Goal: Transaction & Acquisition: Purchase product/service

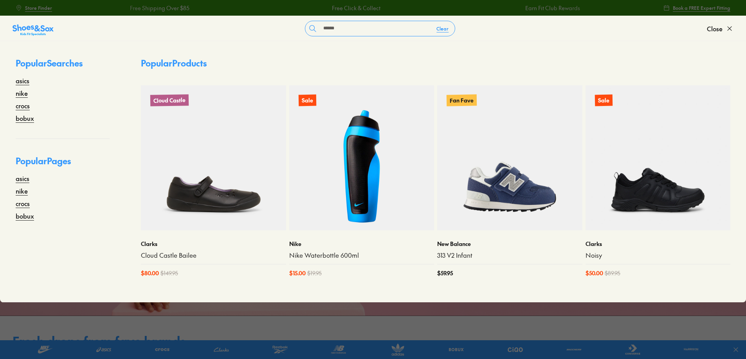
type input "******"
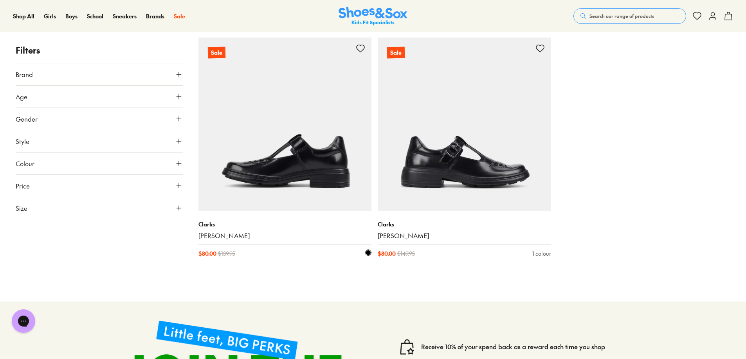
click at [313, 155] on img at bounding box center [284, 124] width 173 height 173
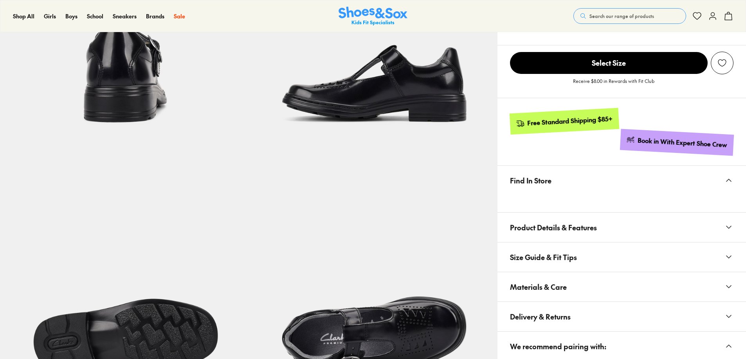
scroll to position [419, 0]
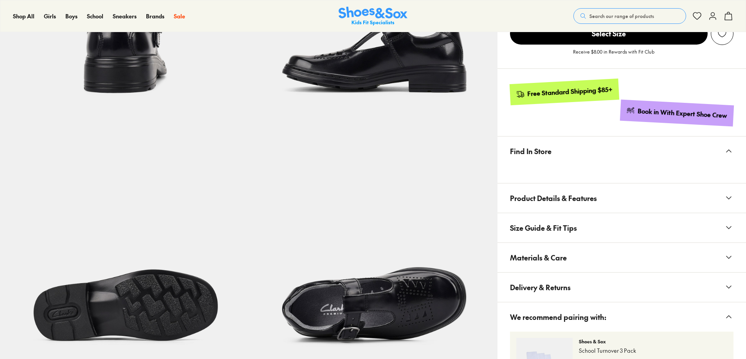
select select "*"
click at [543, 246] on span "Materials & Care" at bounding box center [538, 257] width 57 height 23
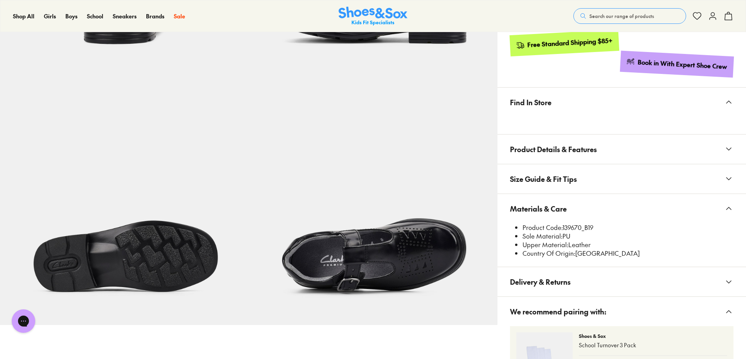
scroll to position [0, 0]
drag, startPoint x: 563, startPoint y: 229, endPoint x: 581, endPoint y: 229, distance: 18.0
click at [581, 229] on li "Product Code: 139670_B19" at bounding box center [627, 227] width 211 height 9
copy li "139670"
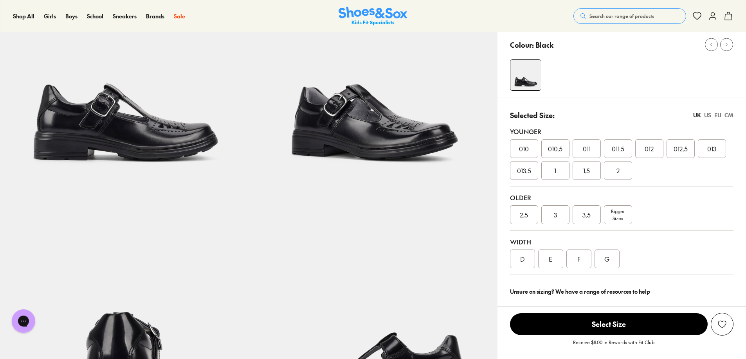
scroll to position [116, 0]
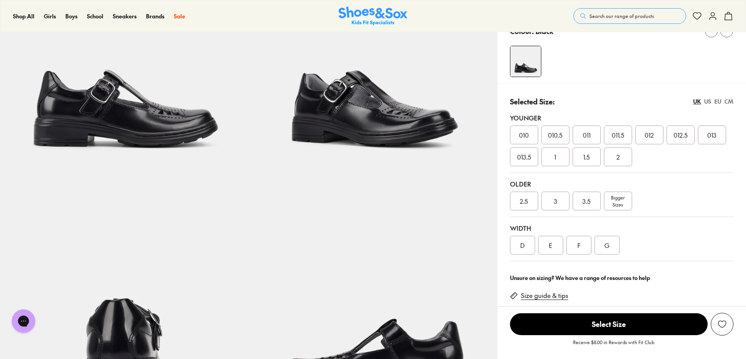
click at [526, 206] on div "2.5" at bounding box center [524, 201] width 28 height 19
